Goal: Navigation & Orientation: Find specific page/section

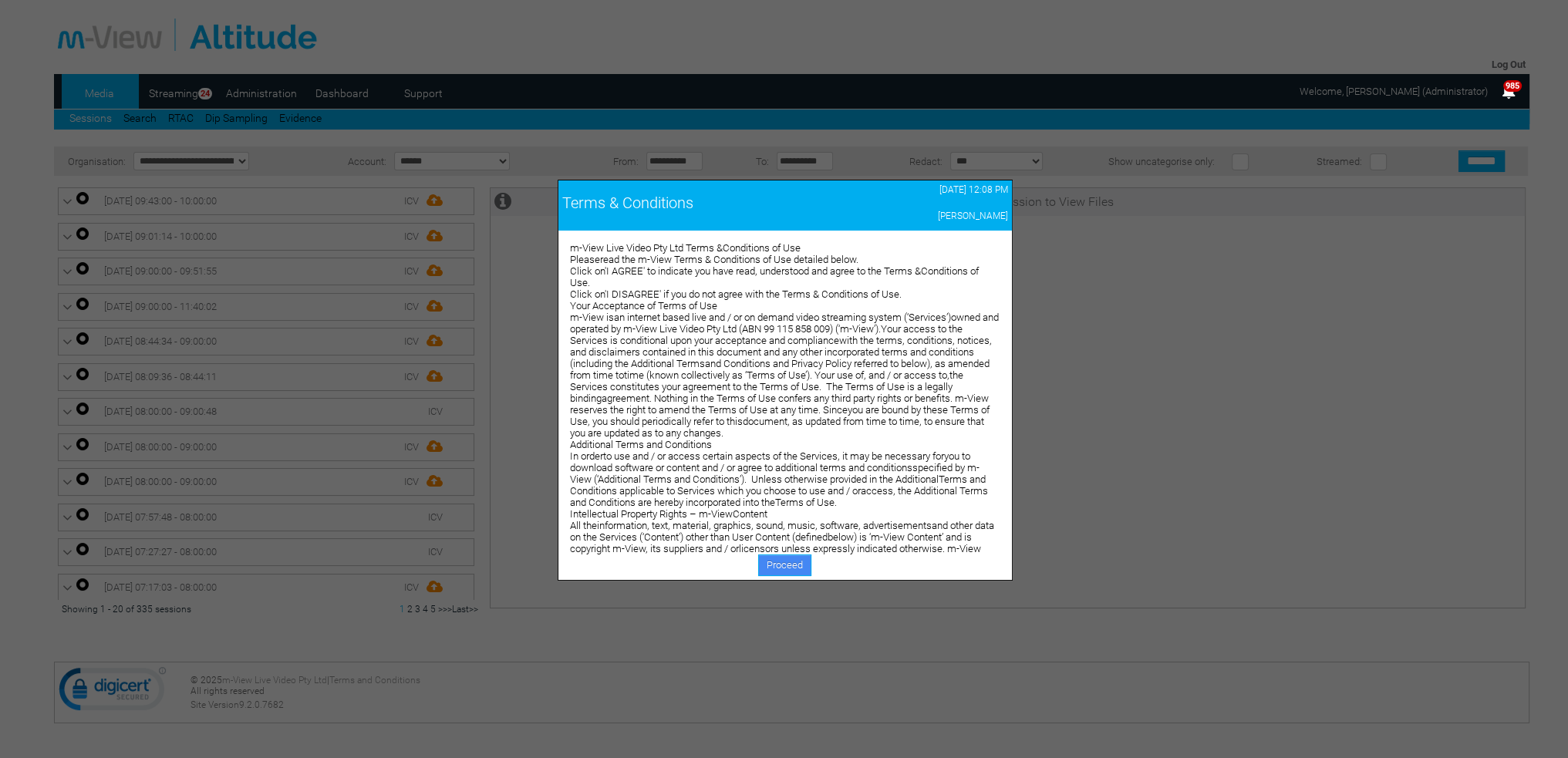
click at [775, 567] on link "Proceed" at bounding box center [785, 565] width 54 height 22
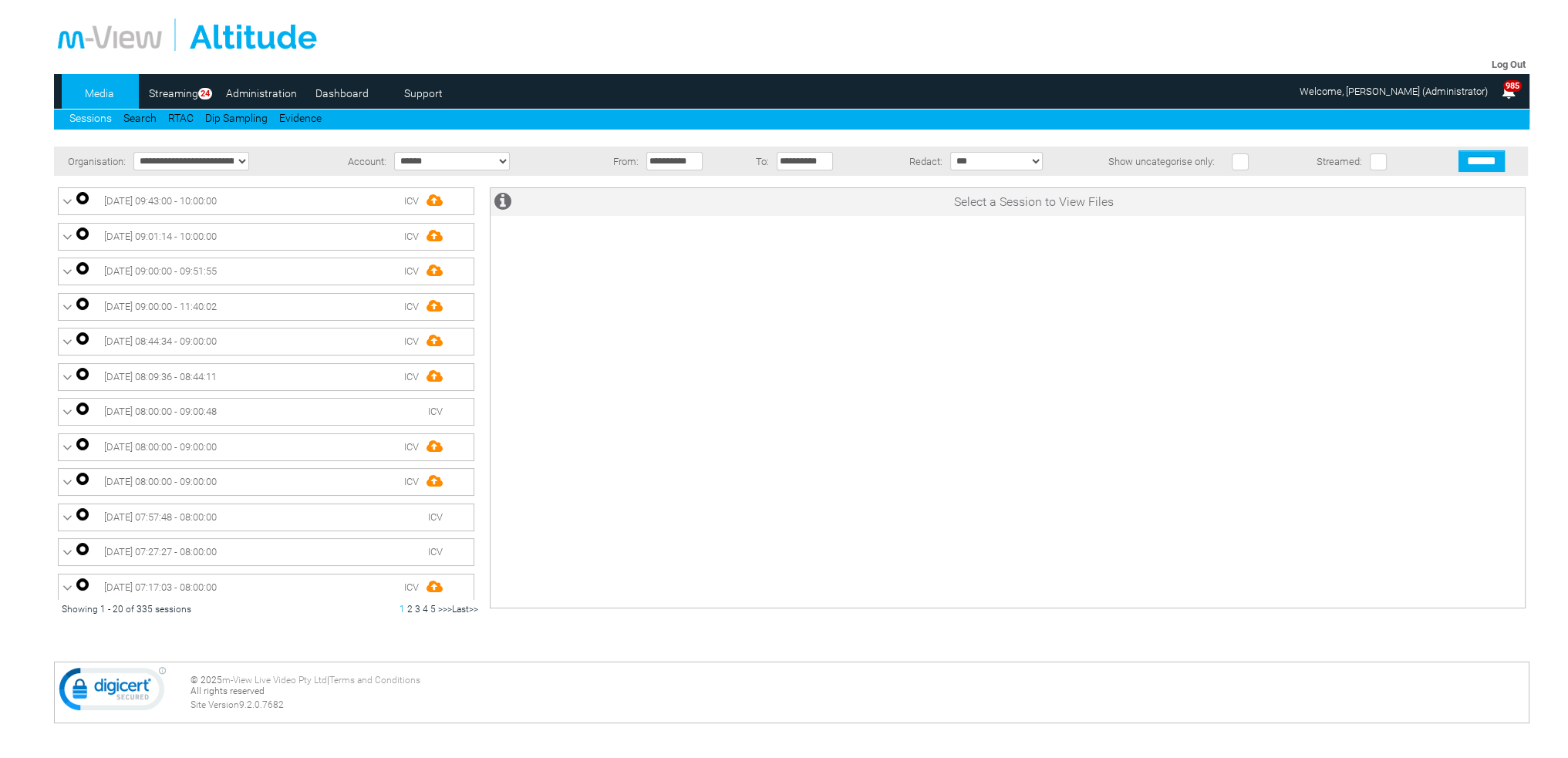
click at [351, 103] on link "Dashboard" at bounding box center [342, 93] width 75 height 23
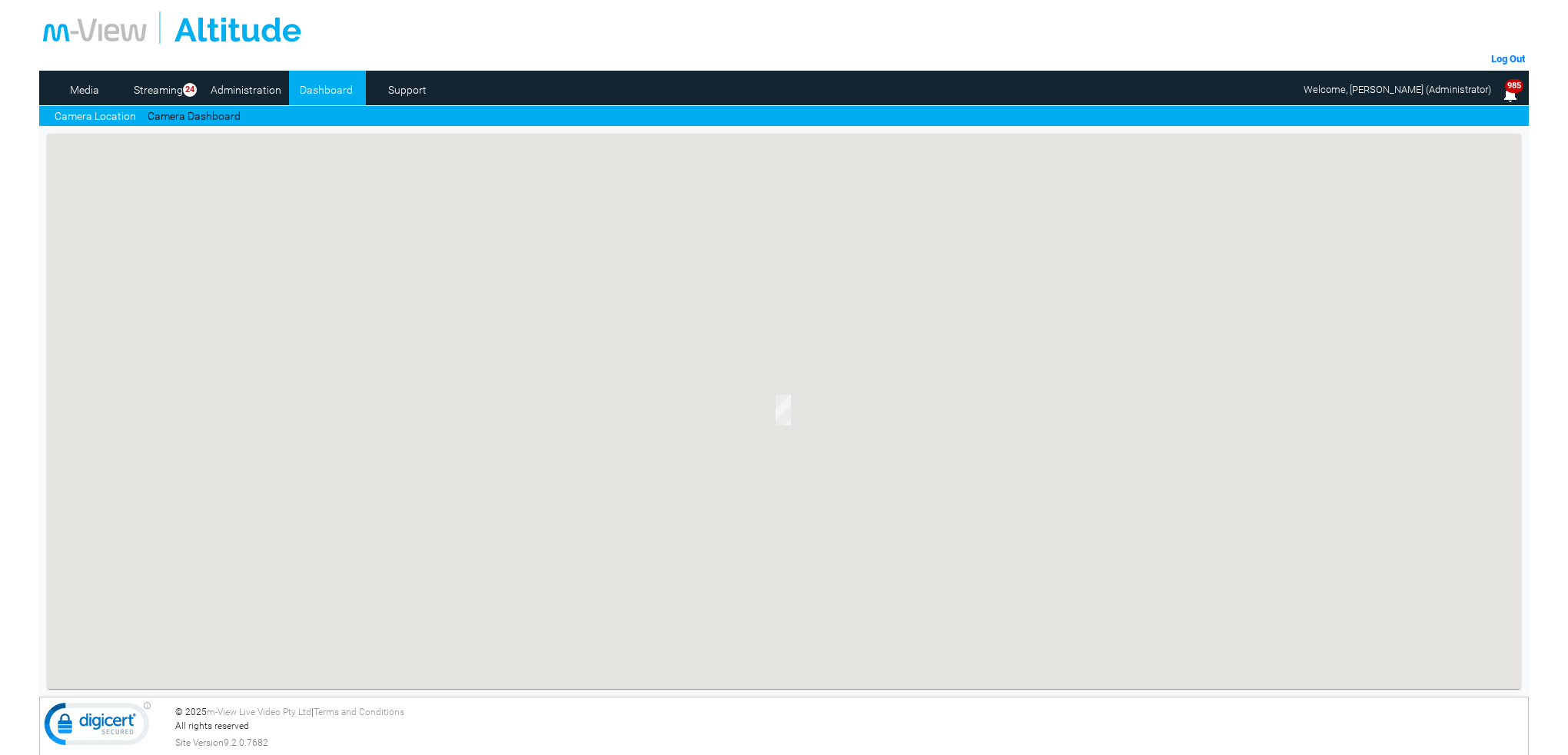
click at [200, 112] on link "Camera Dashboard" at bounding box center [194, 115] width 93 height 16
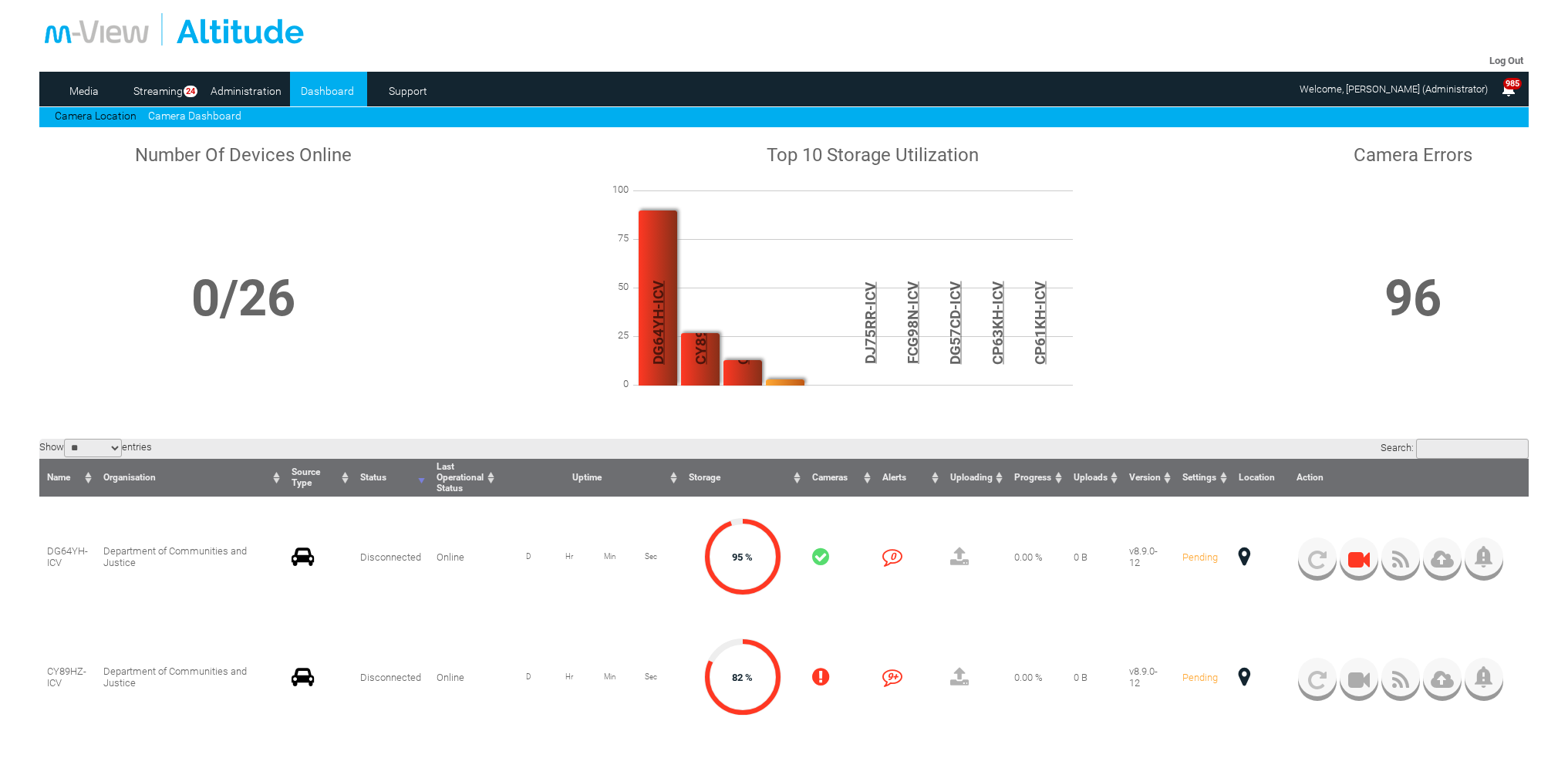
scroll to position [231, 0]
